Goal: Transaction & Acquisition: Purchase product/service

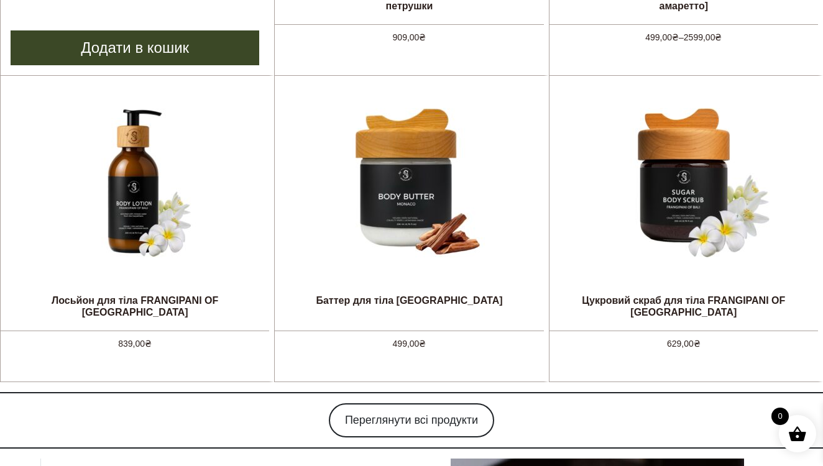
scroll to position [774, 0]
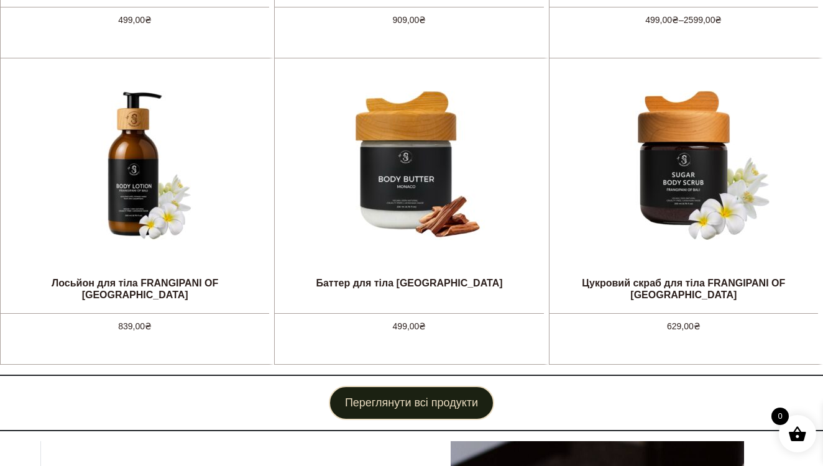
click at [392, 401] on link "Переглянути всі продукти" at bounding box center [411, 403] width 165 height 34
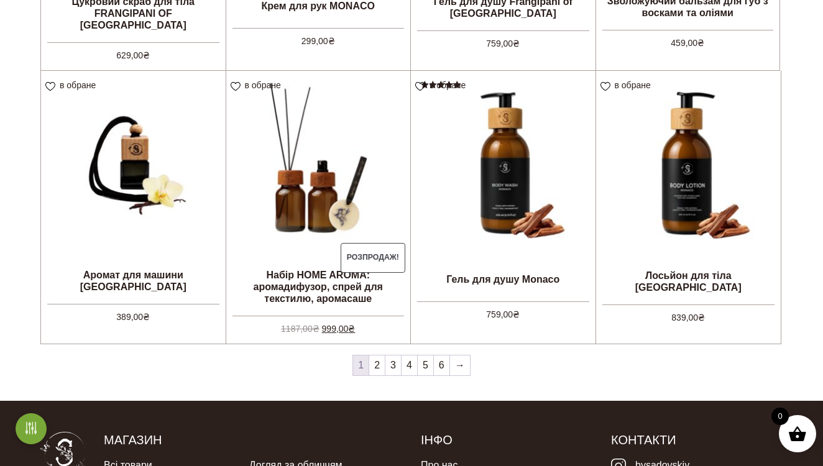
scroll to position [981, 0]
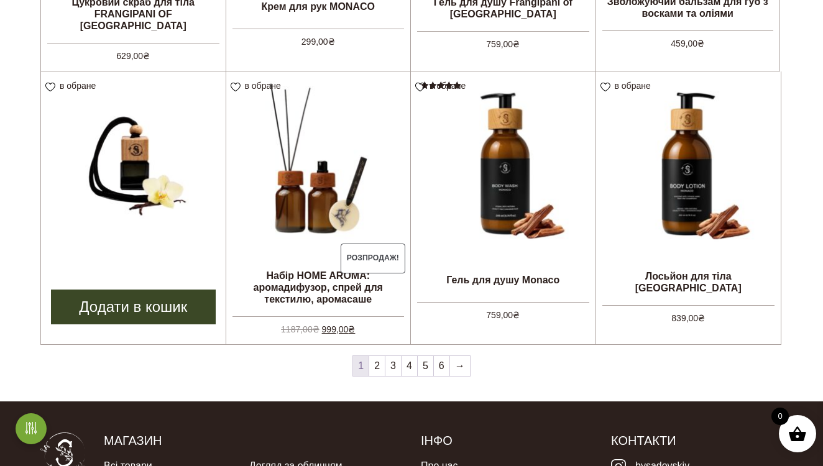
click at [159, 209] on img at bounding box center [133, 163] width 185 height 185
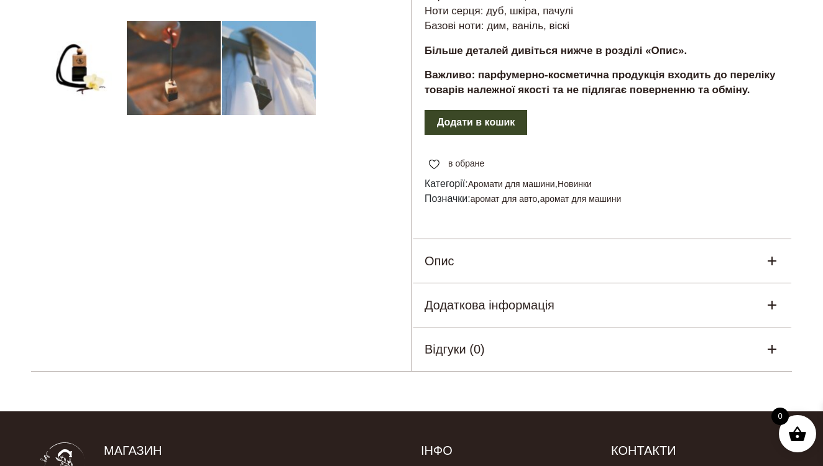
scroll to position [429, 0]
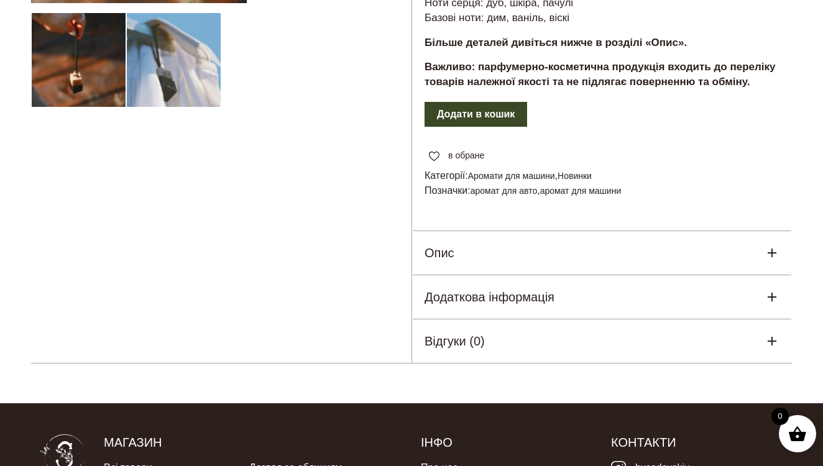
click at [510, 122] on button "Додати в кошик" at bounding box center [475, 114] width 103 height 25
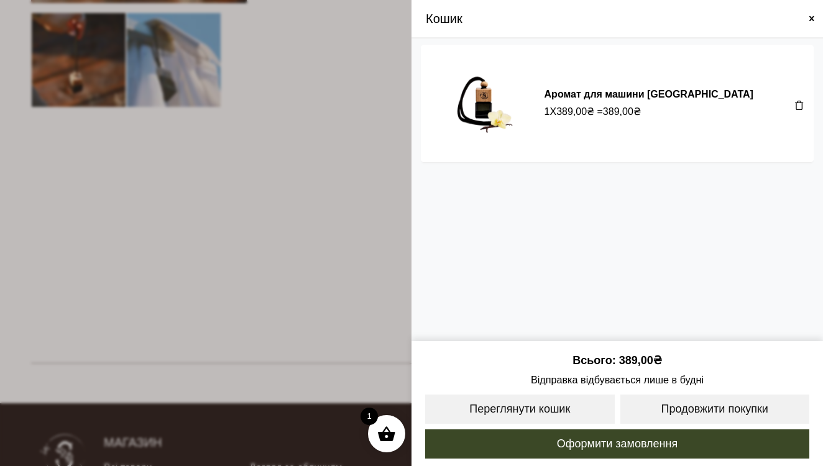
click at [363, 213] on span at bounding box center [411, 233] width 823 height 466
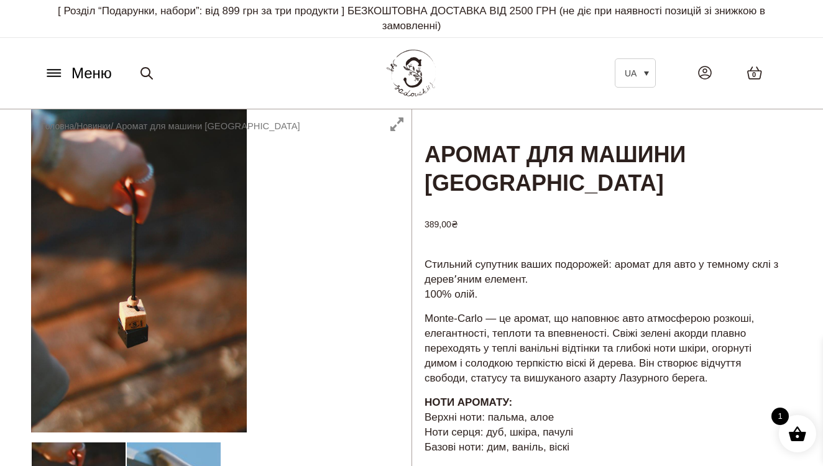
scroll to position [0, 0]
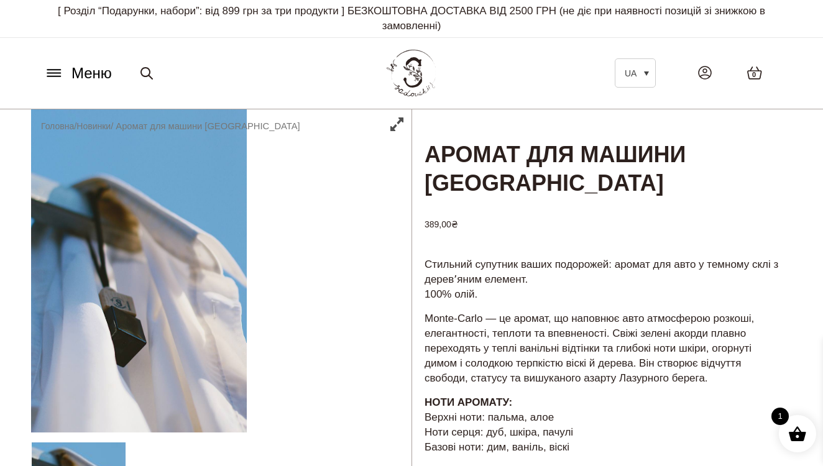
click at [64, 77] on button "Меню" at bounding box center [77, 74] width 75 height 24
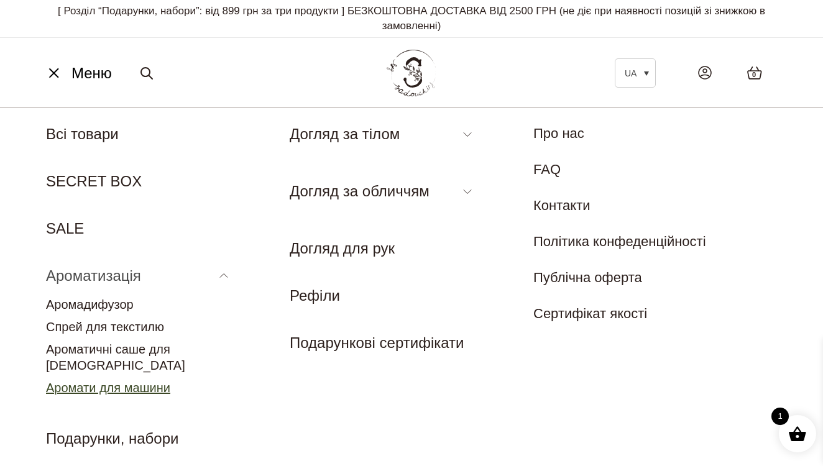
click at [135, 381] on link "Аромати для машини" at bounding box center [108, 388] width 124 height 14
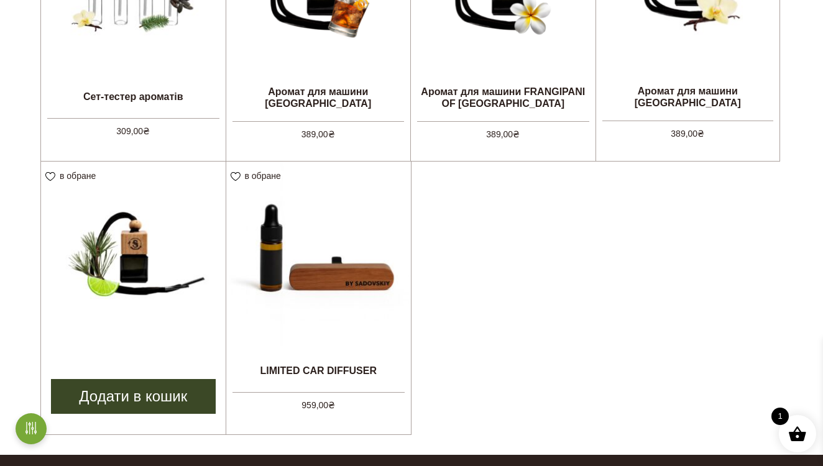
scroll to position [497, 0]
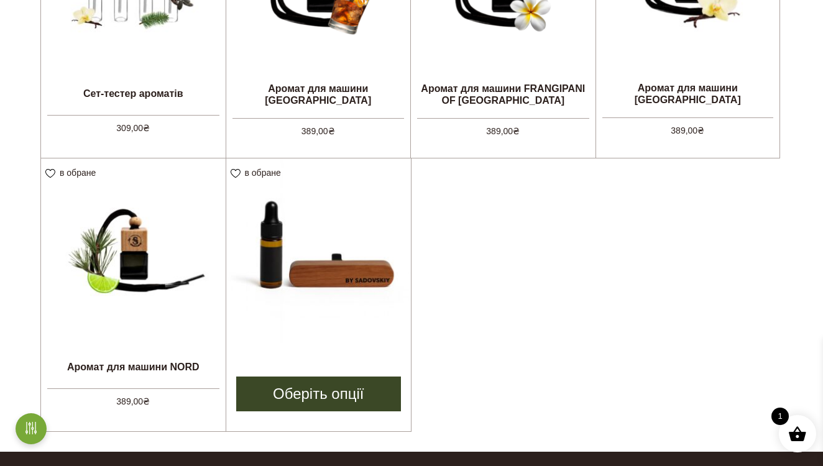
click at [267, 346] on link "LIMITED CAR DIFFUSER 959,00 ₴" at bounding box center [318, 255] width 185 height 194
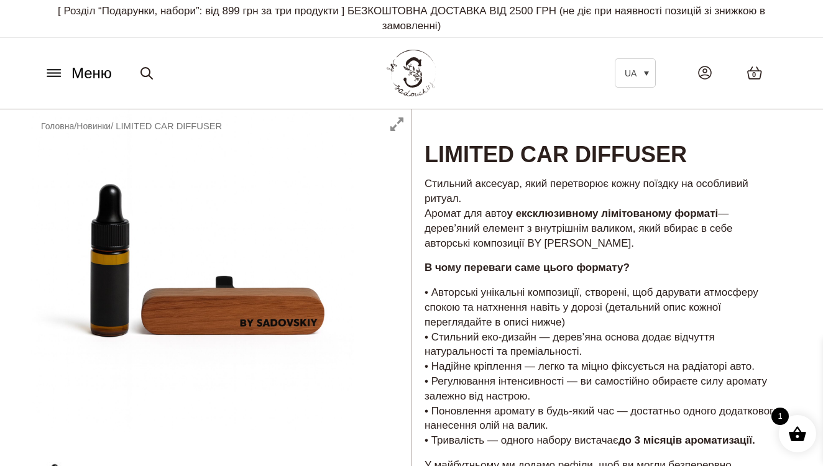
click at [55, 82] on button "Меню" at bounding box center [77, 74] width 75 height 24
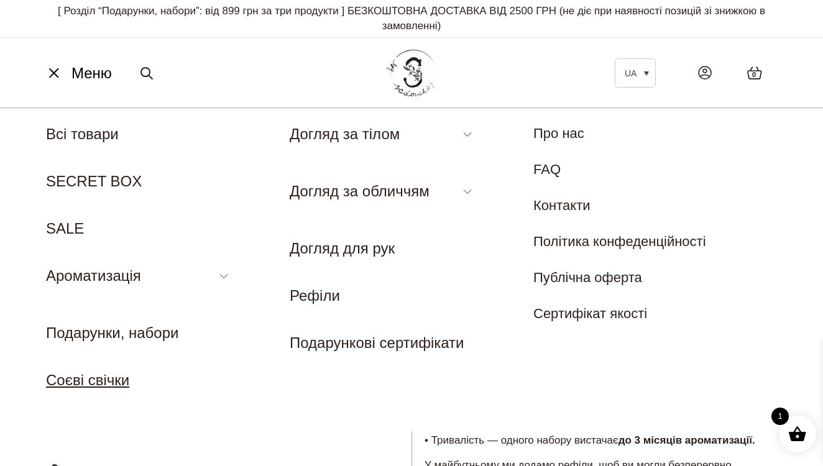
click at [103, 376] on link "Соєві свічки" at bounding box center [87, 380] width 83 height 17
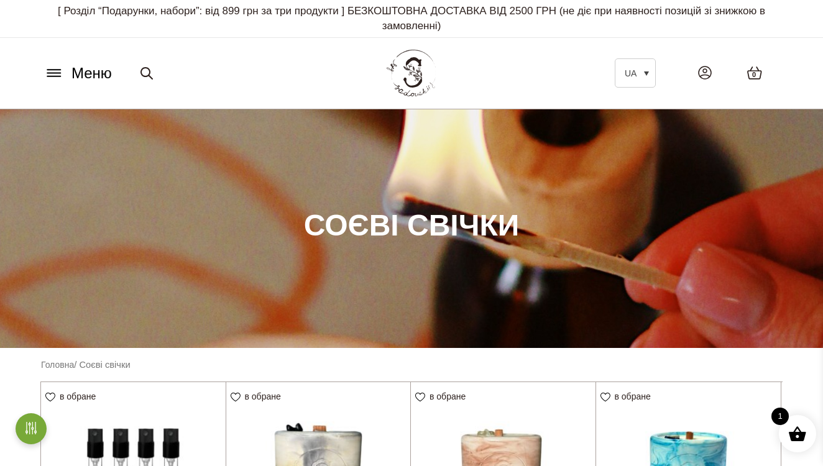
click at [99, 73] on span "Меню" at bounding box center [91, 73] width 40 height 22
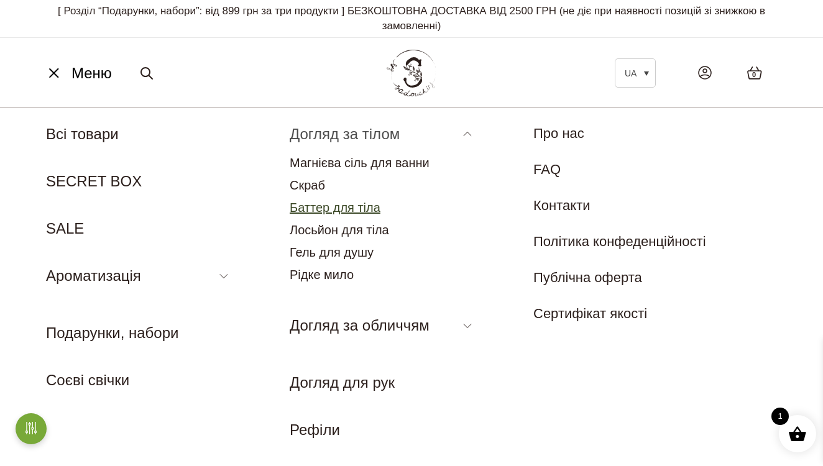
click at [356, 201] on link "Баттер для тіла" at bounding box center [335, 208] width 91 height 14
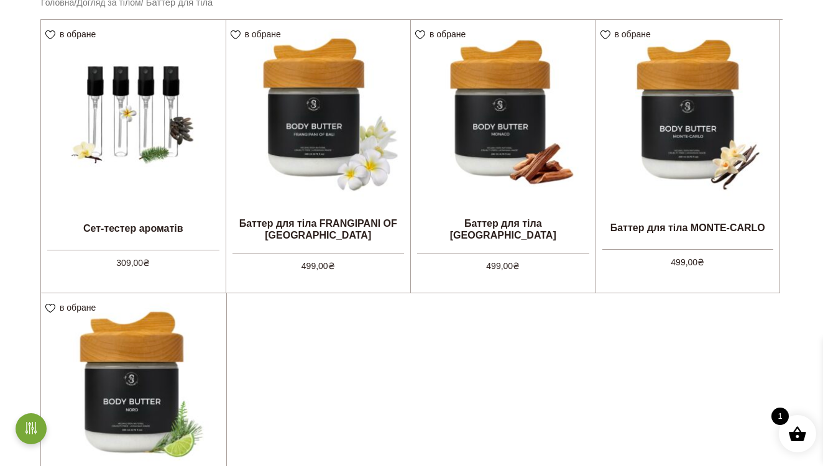
scroll to position [364, 0]
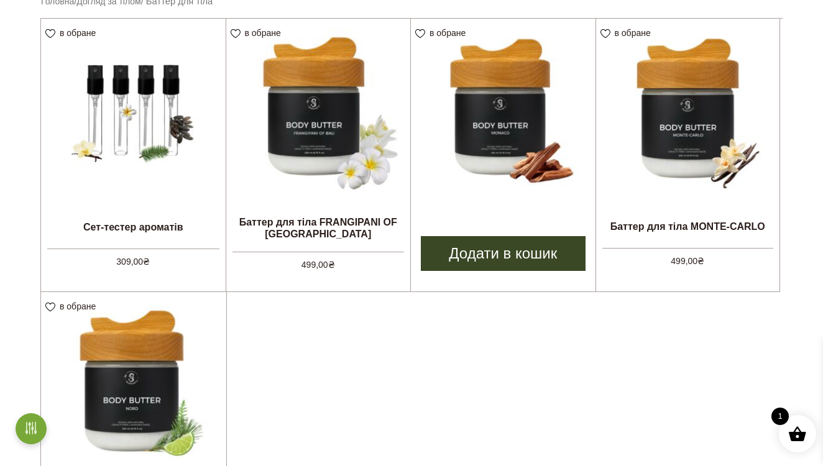
click at [507, 144] on img at bounding box center [503, 111] width 185 height 185
